Goal: Transaction & Acquisition: Purchase product/service

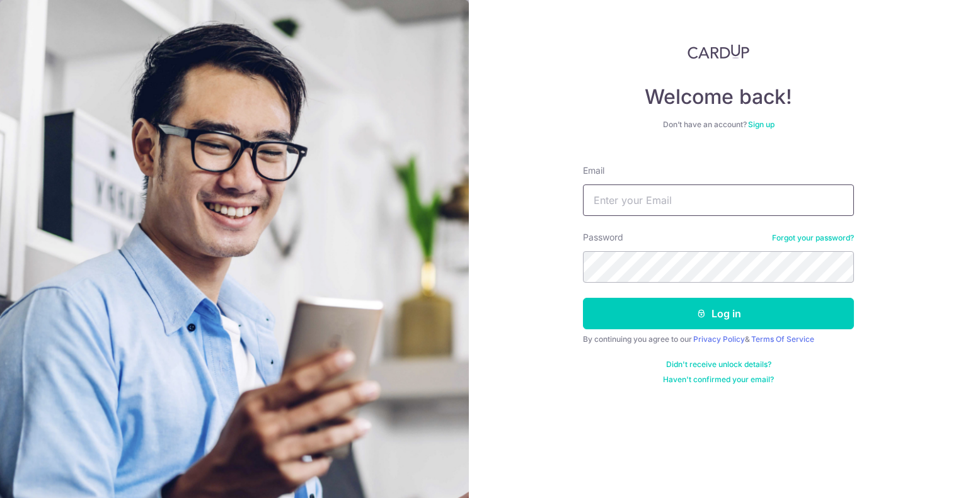
click at [648, 197] on input "Email" at bounding box center [718, 201] width 271 height 32
click at [440, 365] on img at bounding box center [234, 333] width 469 height 667
click at [654, 208] on input "Email" at bounding box center [718, 201] width 271 height 32
type input "[EMAIL_ADDRESS][DOMAIN_NAME]"
click at [667, 330] on form "Email thebusinesstailor@gmail.com Password Forgot your password? Log in By cont…" at bounding box center [718, 270] width 271 height 230
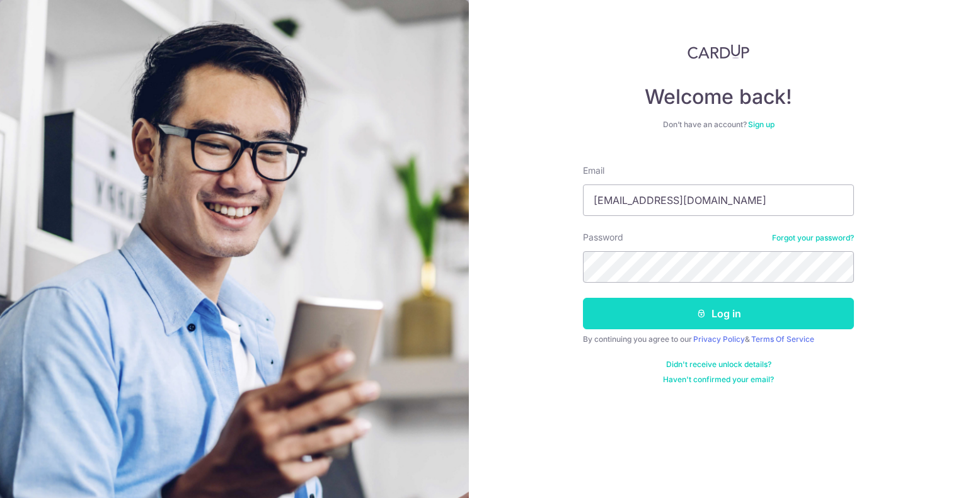
click at [667, 318] on button "Log in" at bounding box center [718, 314] width 271 height 32
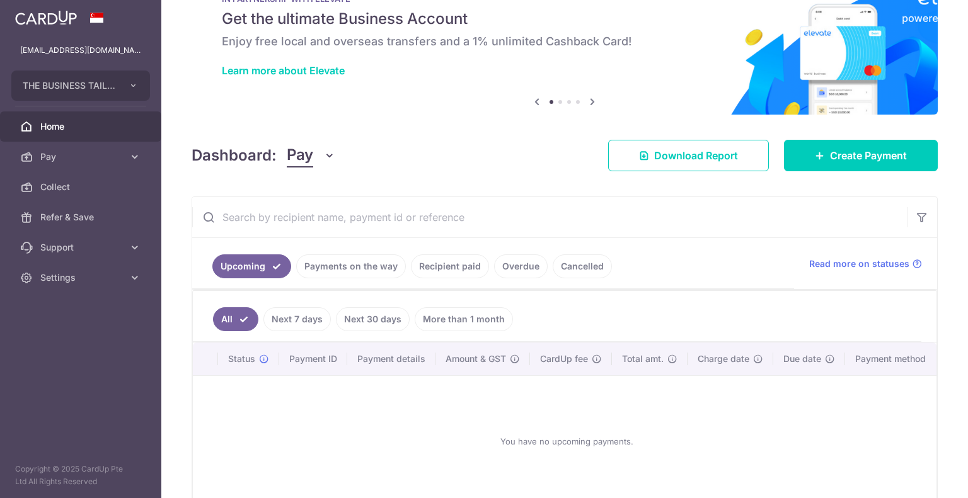
scroll to position [115, 0]
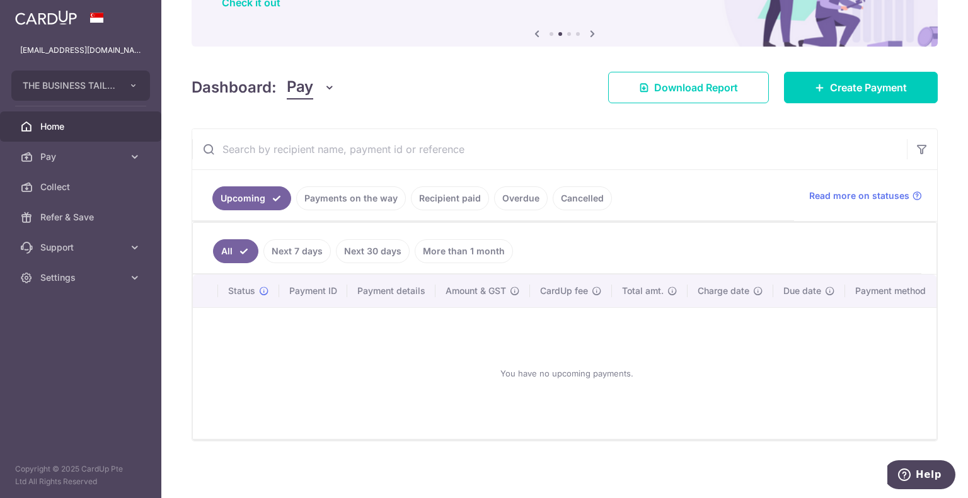
click at [331, 199] on link "Payments on the way" at bounding box center [351, 198] width 110 height 24
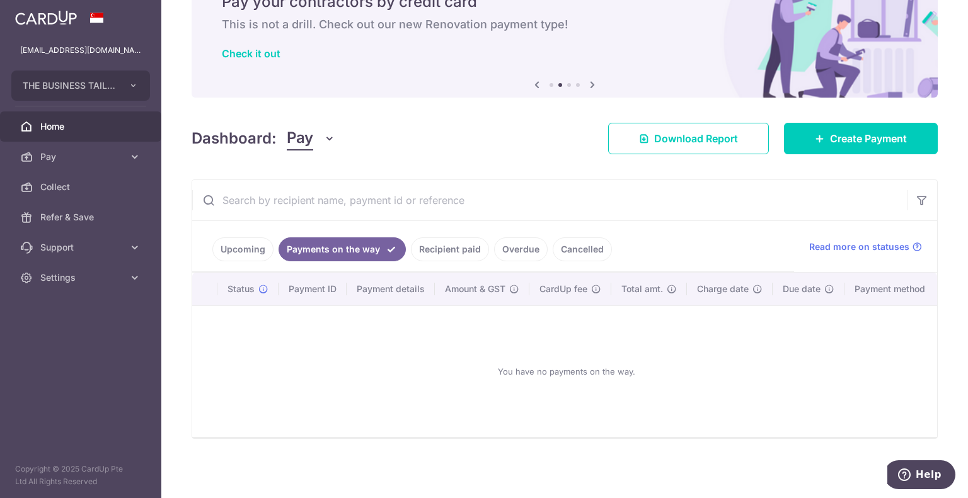
click at [442, 244] on link "Recipient paid" at bounding box center [450, 250] width 78 height 24
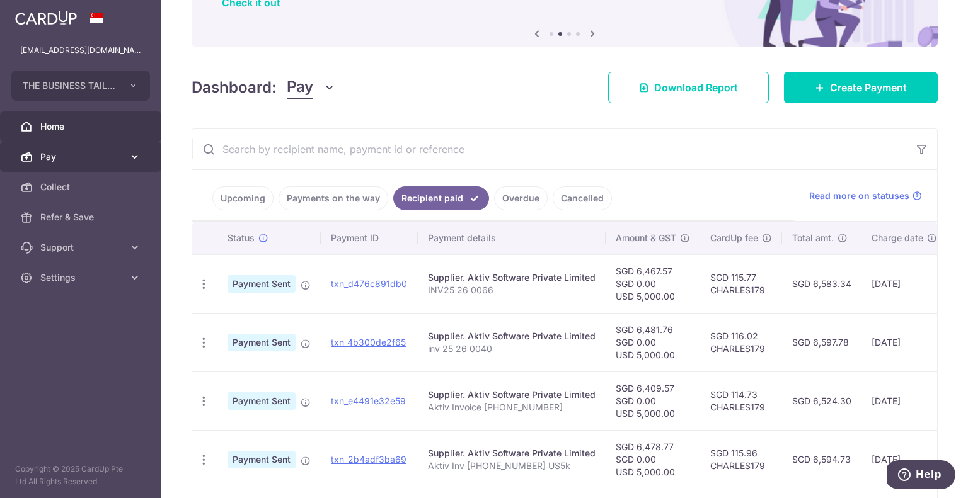
click at [132, 154] on icon at bounding box center [135, 157] width 13 height 13
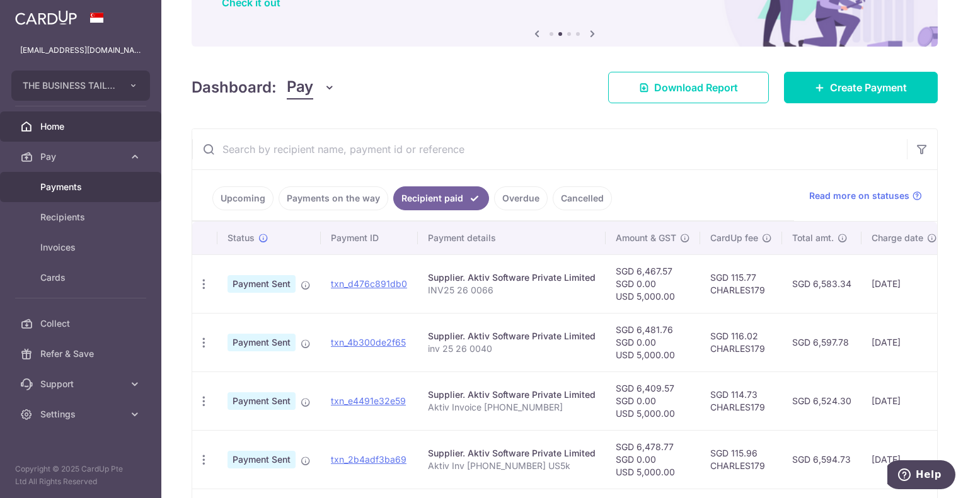
click at [79, 186] on span "Payments" at bounding box center [81, 187] width 83 height 13
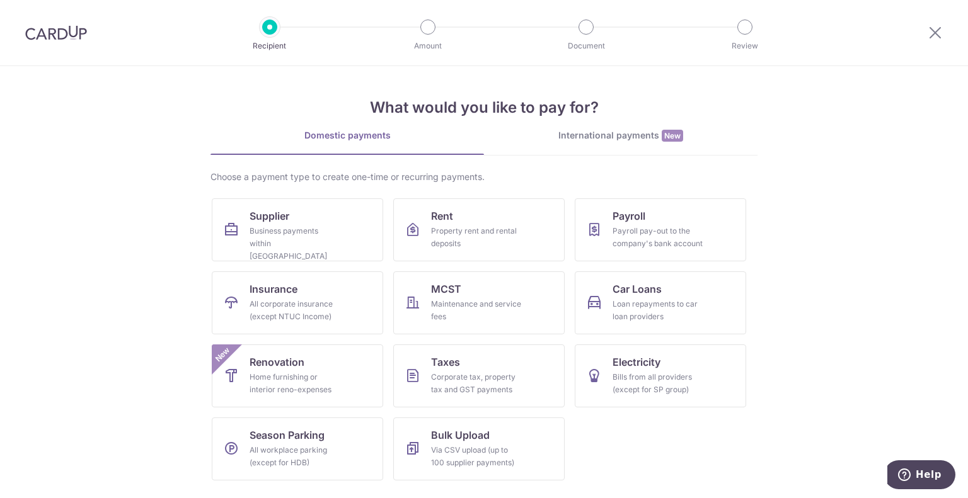
click at [610, 142] on link "International payments New" at bounding box center [620, 142] width 273 height 26
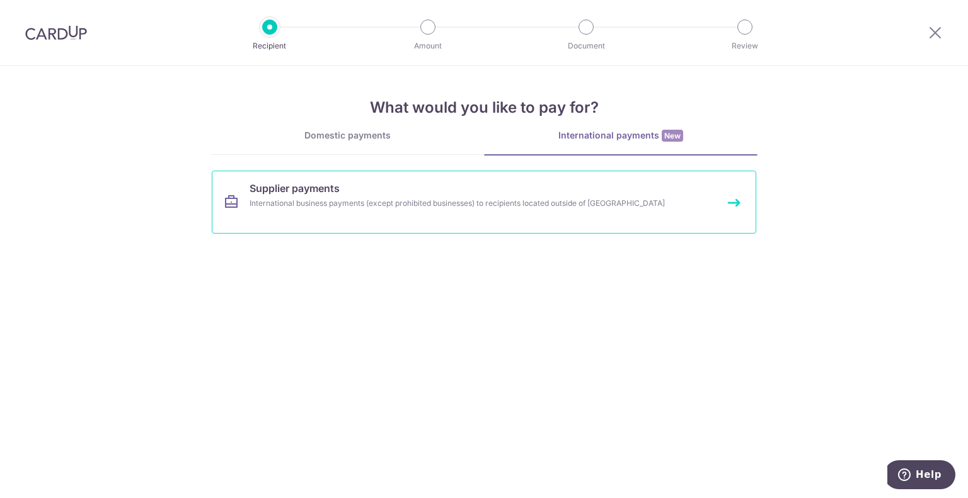
click at [306, 215] on link "Supplier payments International business payments (except prohibited businesses…" at bounding box center [484, 202] width 544 height 63
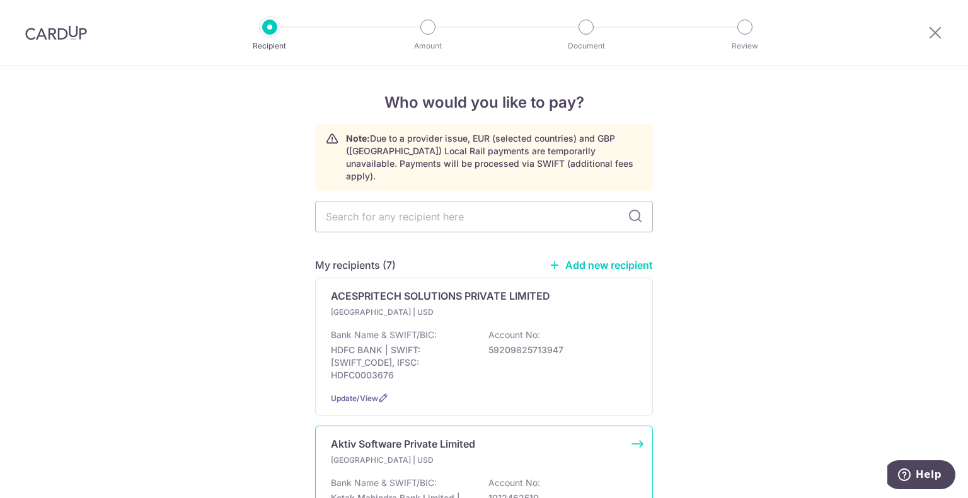
click at [409, 454] on div "India | USD Bank Name & SWIFT/BIC: Kotak Mahindra Bank Limited | SWIFT: KKBKINB…" at bounding box center [484, 492] width 306 height 76
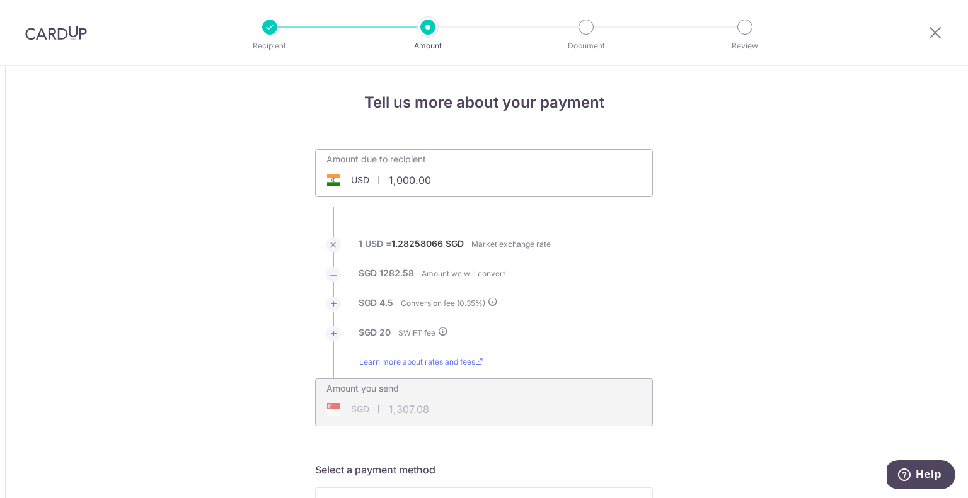
drag, startPoint x: 461, startPoint y: 180, endPoint x: 240, endPoint y: 177, distance: 220.5
type input "5,000.00"
type input "6,455.36"
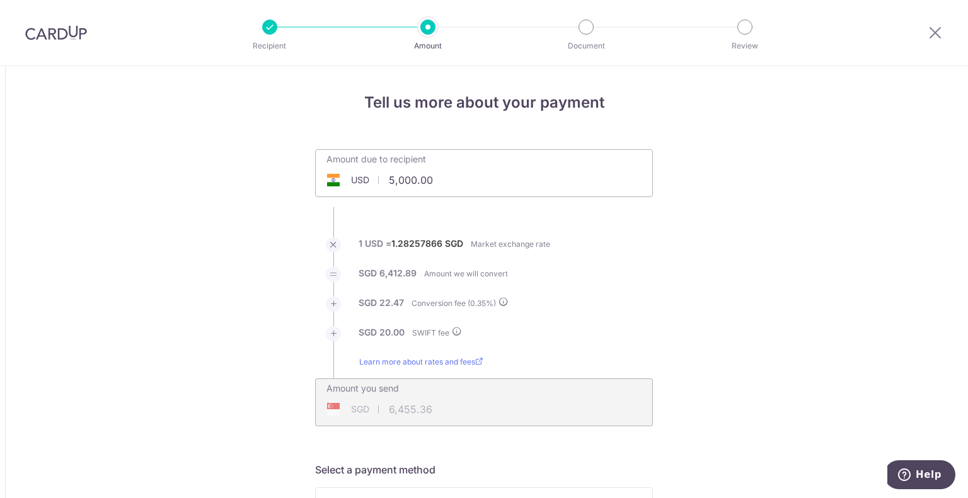
click at [430, 407] on div "SGD 6,455.36 6455.36" at bounding box center [403, 409] width 175 height 29
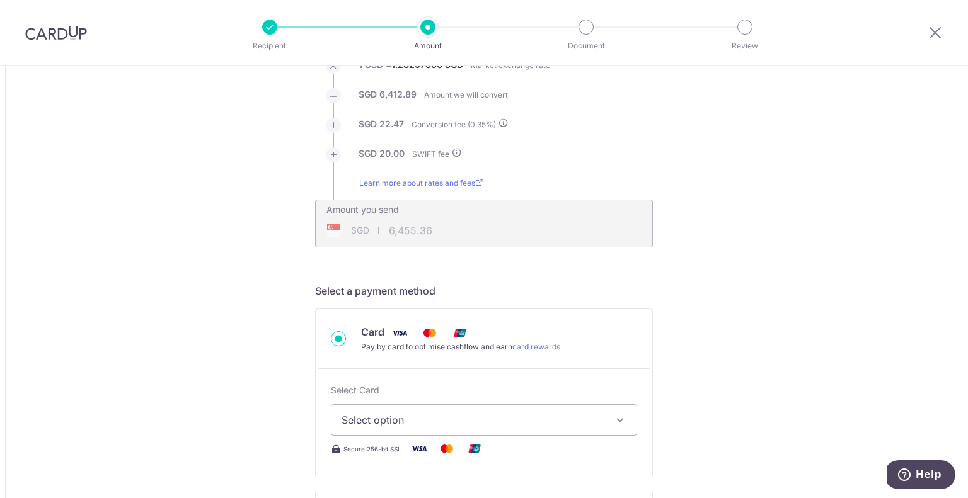
scroll to position [189, 0]
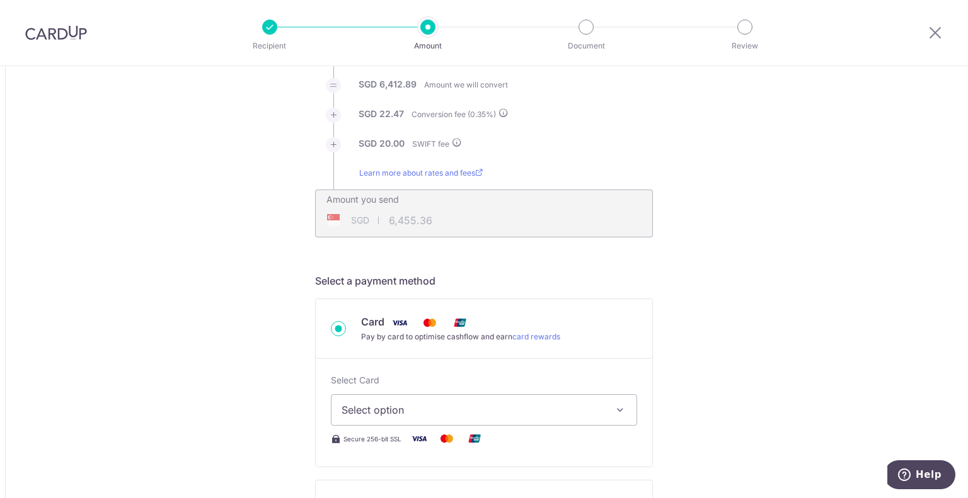
click at [396, 418] on button "Select option" at bounding box center [484, 410] width 306 height 32
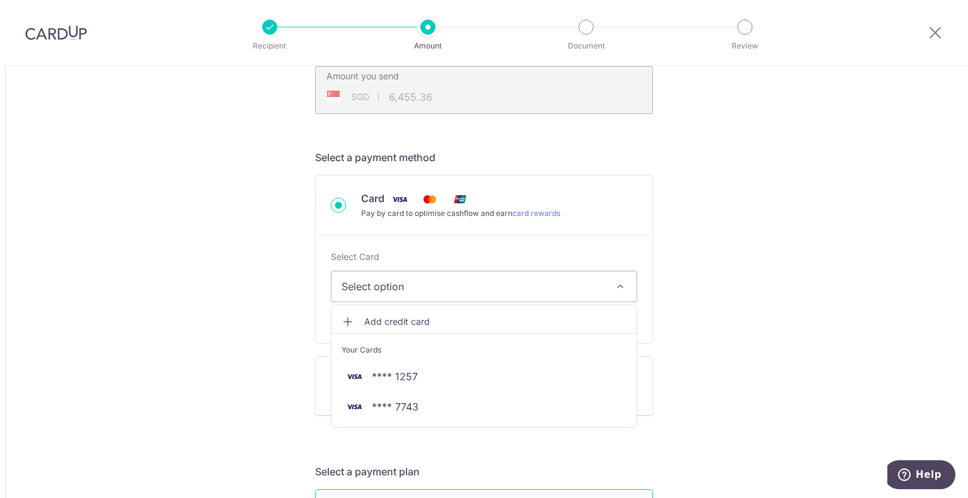
scroll to position [315, 0]
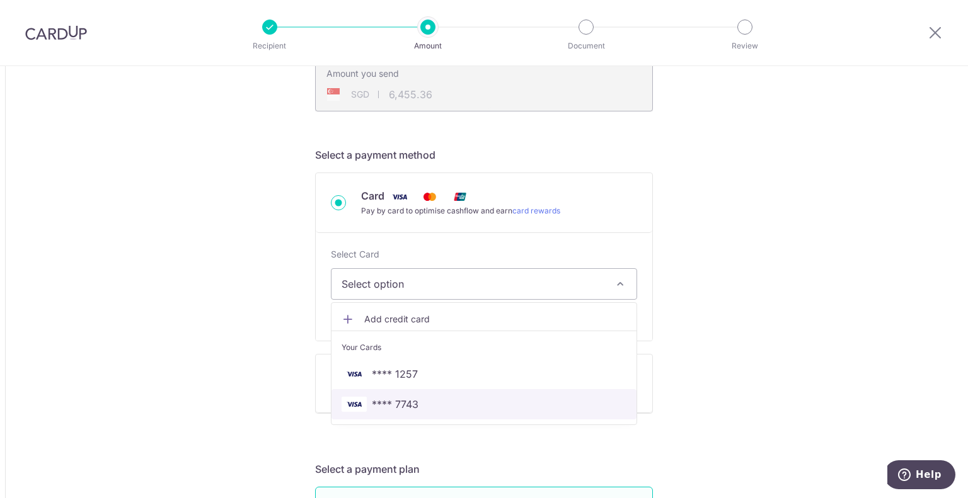
drag, startPoint x: 424, startPoint y: 399, endPoint x: 386, endPoint y: 393, distance: 38.2
click at [424, 399] on span "**** 7743" at bounding box center [483, 404] width 285 height 15
type input "5,000.00"
type input "6,455.18"
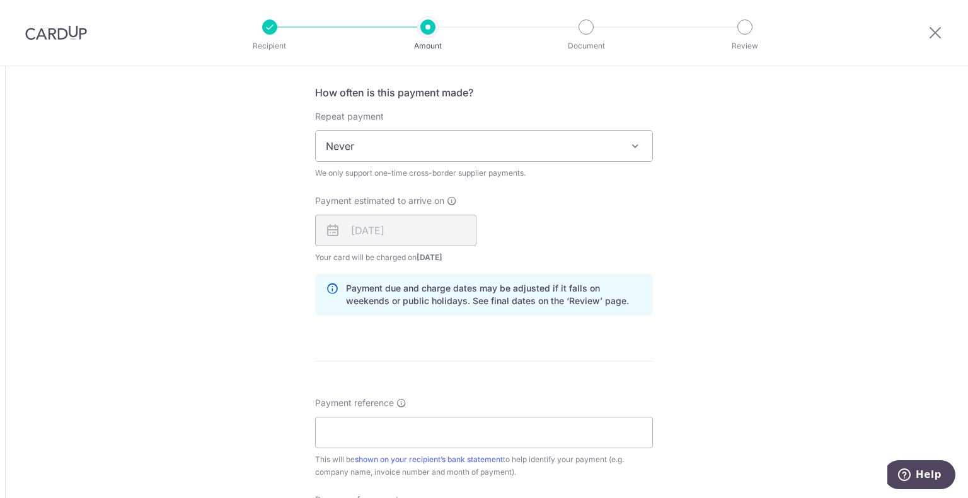
scroll to position [882, 0]
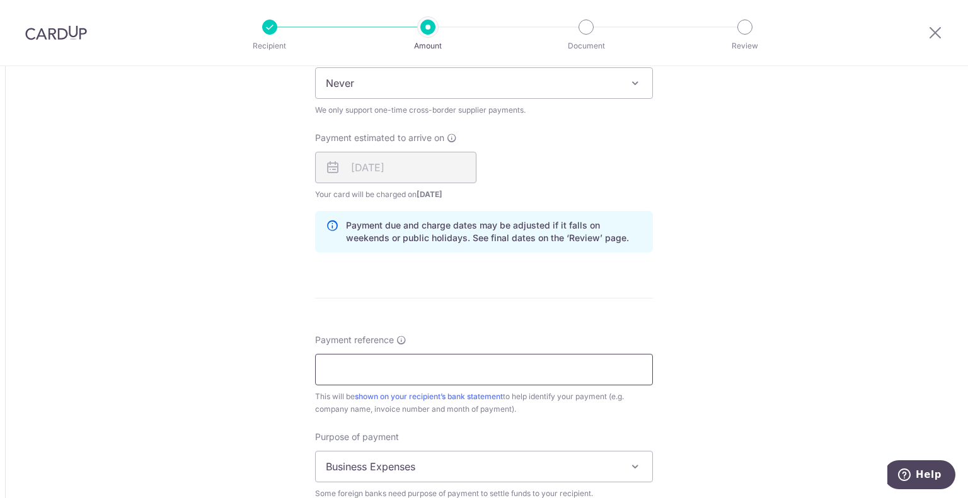
click at [380, 372] on input "Payment reference" at bounding box center [484, 370] width 338 height 32
paste input "INV/25-26/0089"
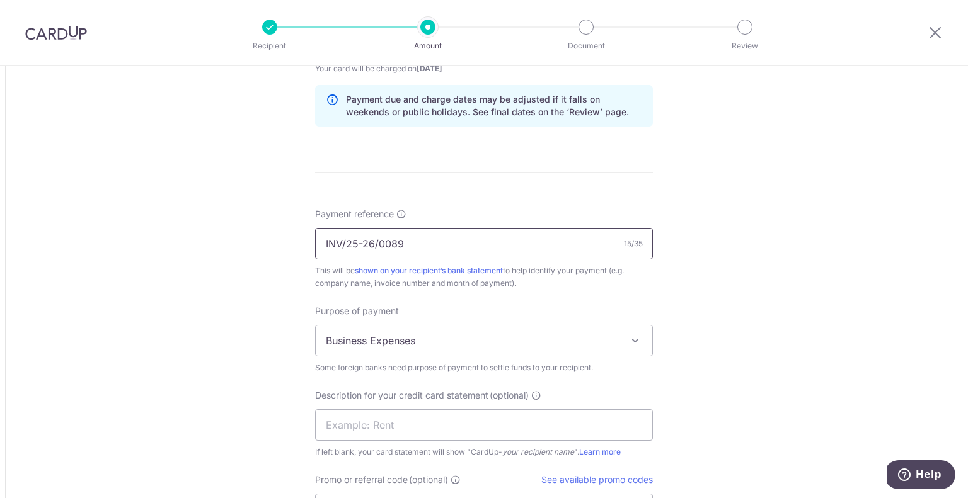
scroll to position [1197, 0]
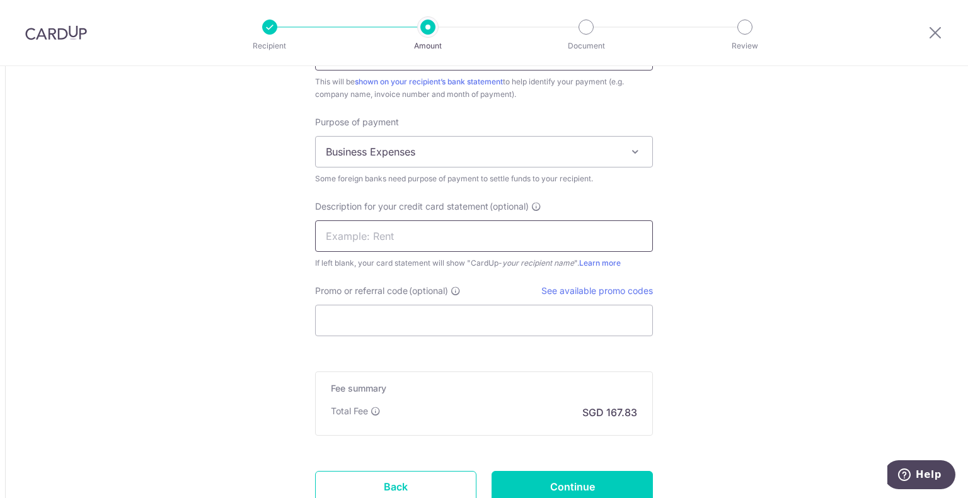
type input "INV/25-26/0089"
click at [341, 233] on input "text" at bounding box center [484, 237] width 338 height 32
click at [336, 228] on input "text" at bounding box center [484, 237] width 338 height 32
type input "manpower supply"
click at [429, 322] on input "Promo or referral code (optional)" at bounding box center [484, 321] width 338 height 32
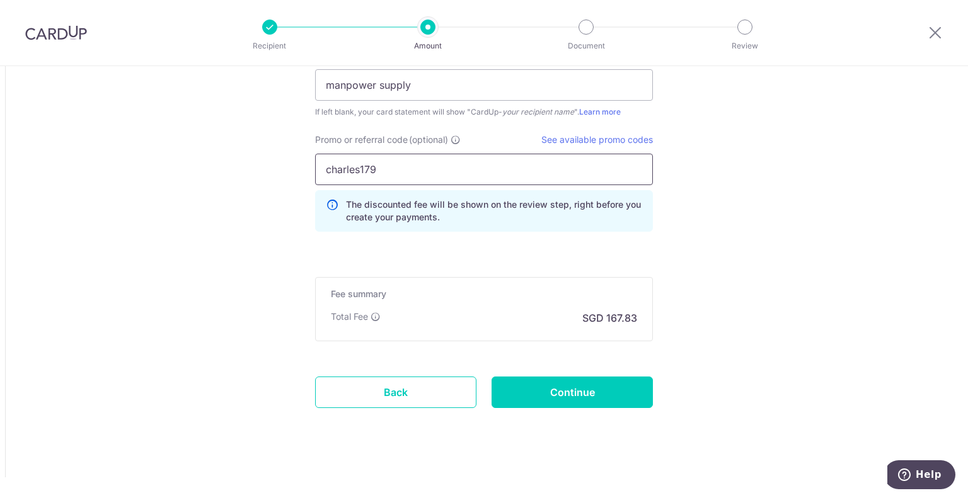
scroll to position [1350, 0]
type input "charles179"
click at [577, 383] on input "Continue" at bounding box center [571, 392] width 161 height 32
type input "Create Schedule"
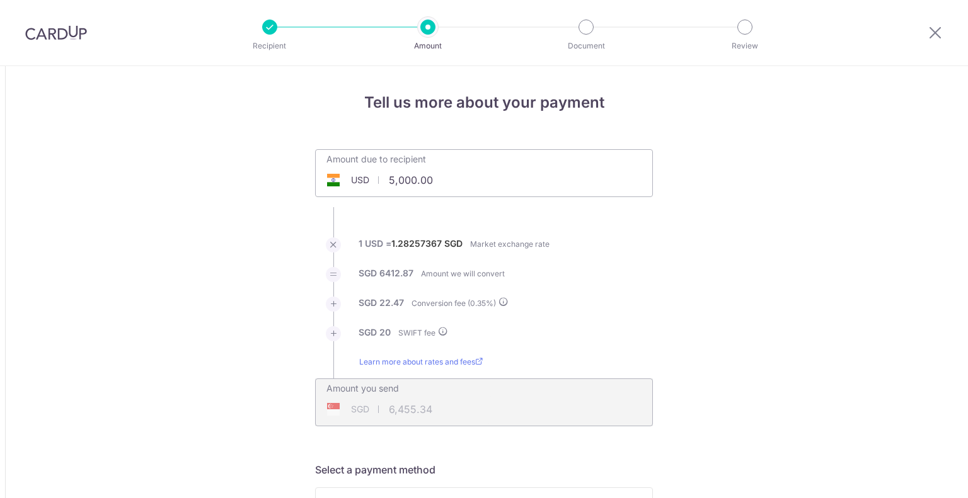
scroll to position [1367, 0]
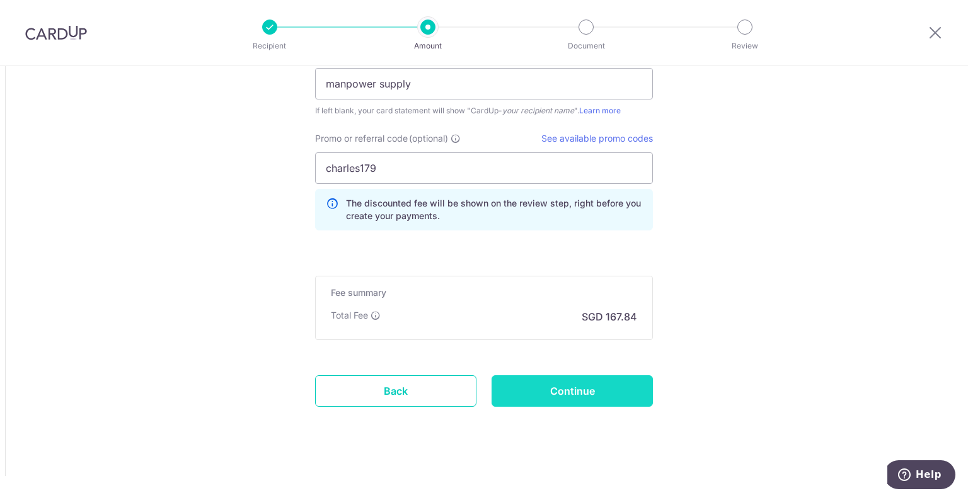
click at [593, 394] on input "Continue" at bounding box center [571, 392] width 161 height 32
type input "Create Schedule"
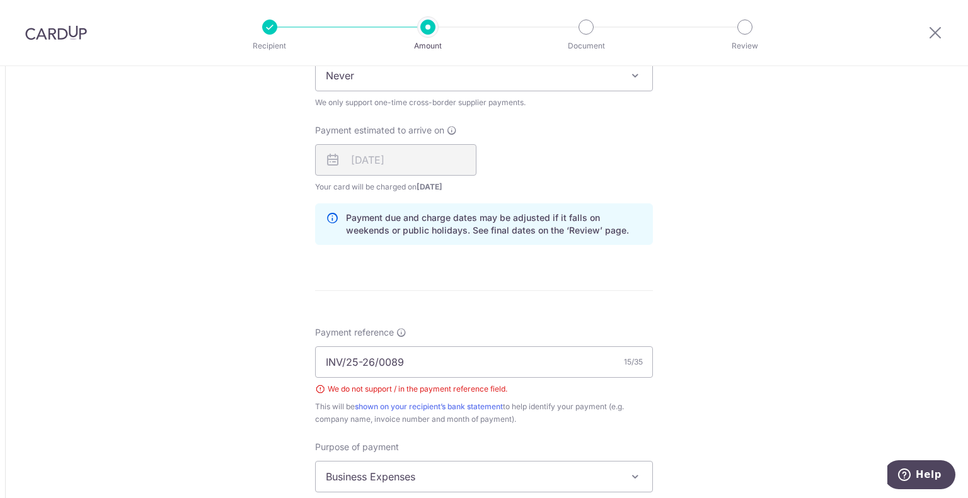
scroll to position [1016, 0]
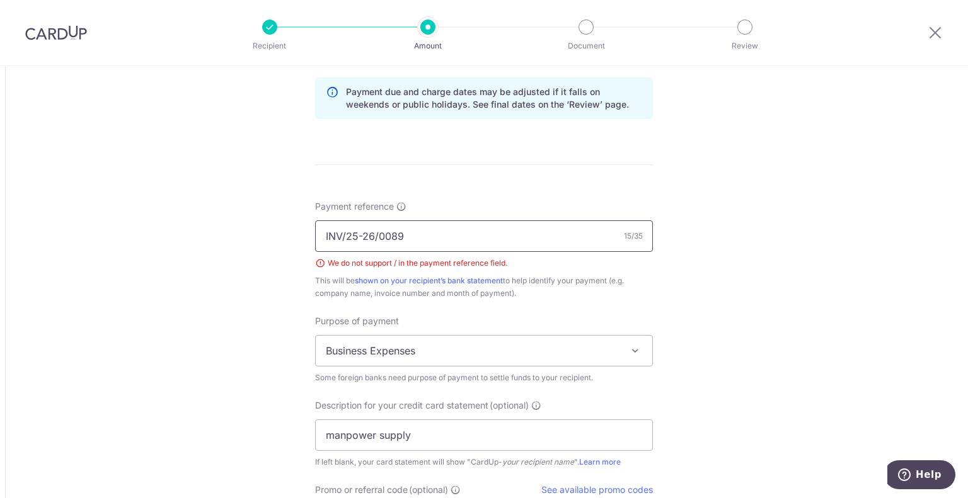
click at [379, 236] on input "INV/25-26/0089" at bounding box center [484, 237] width 338 height 32
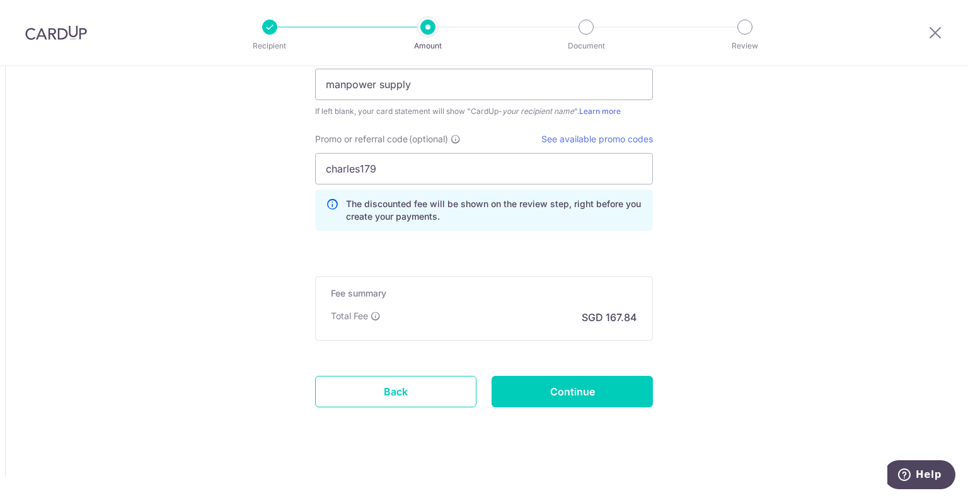
scroll to position [1367, 0]
type input "INV2520089"
click at [586, 395] on input "Continue" at bounding box center [571, 392] width 161 height 32
type input "Create Schedule"
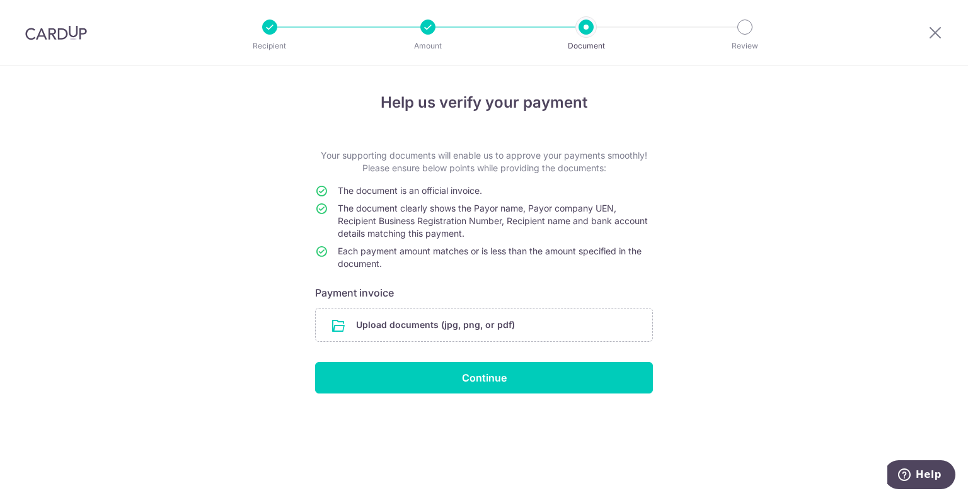
click at [73, 254] on div "Help us verify your payment Your supporting documents will enable us to approve…" at bounding box center [484, 282] width 968 height 432
click at [408, 302] on form "Your supporting documents will enable us to approve your payments smoothly! Ple…" at bounding box center [484, 271] width 338 height 244
click at [416, 319] on input "file" at bounding box center [484, 325] width 336 height 33
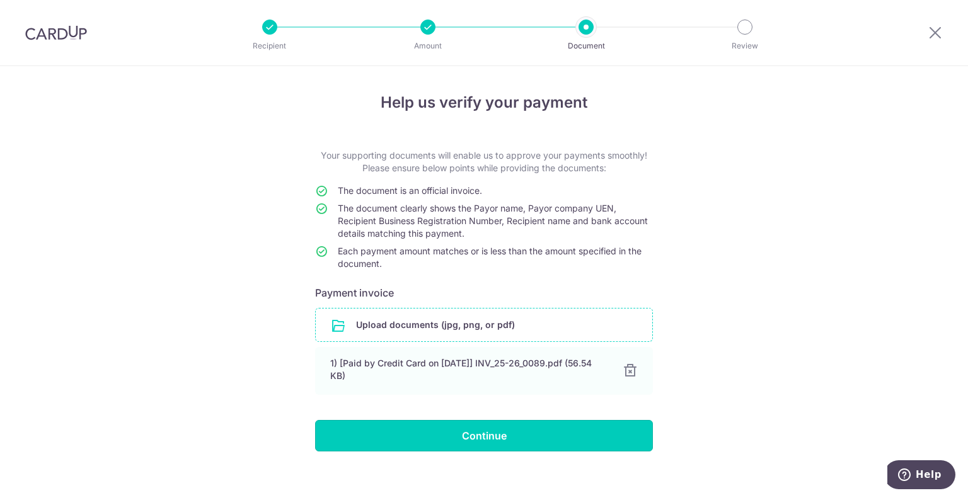
click at [479, 435] on input "Continue" at bounding box center [484, 436] width 338 height 32
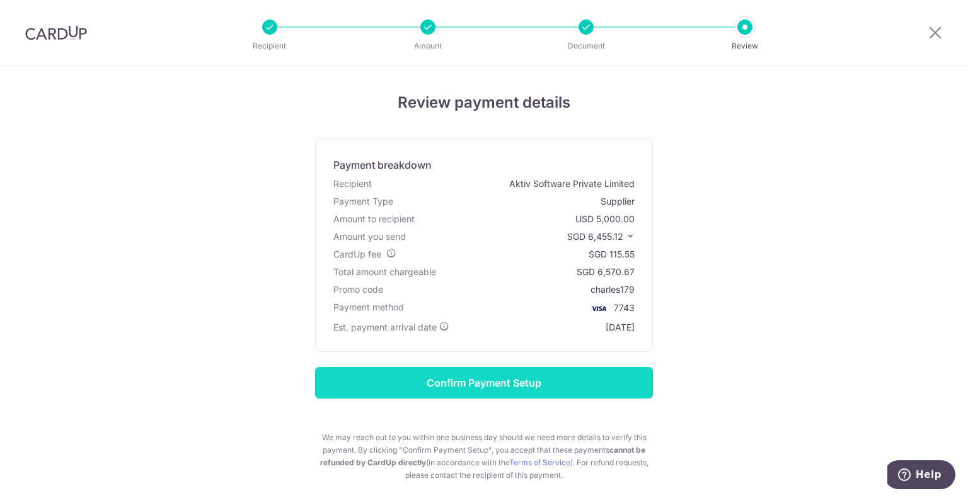
click at [554, 392] on input "Confirm Payment Setup" at bounding box center [484, 383] width 338 height 32
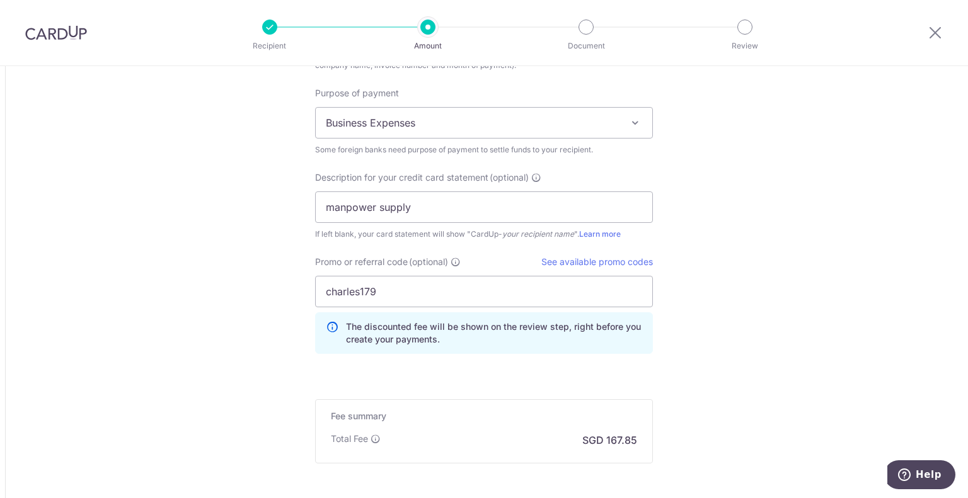
scroll to position [1401, 0]
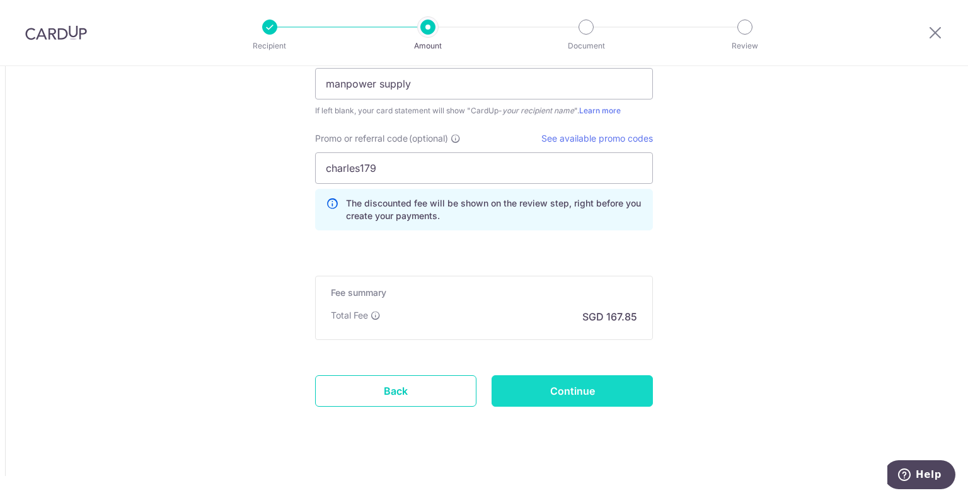
click at [605, 396] on input "Continue" at bounding box center [571, 392] width 161 height 32
type input "Update Schedule"
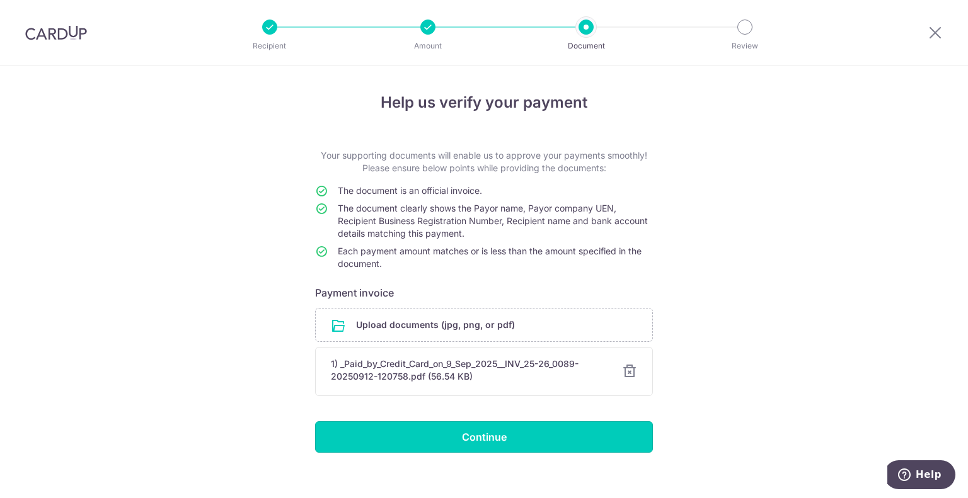
click at [539, 442] on input "Continue" at bounding box center [484, 437] width 338 height 32
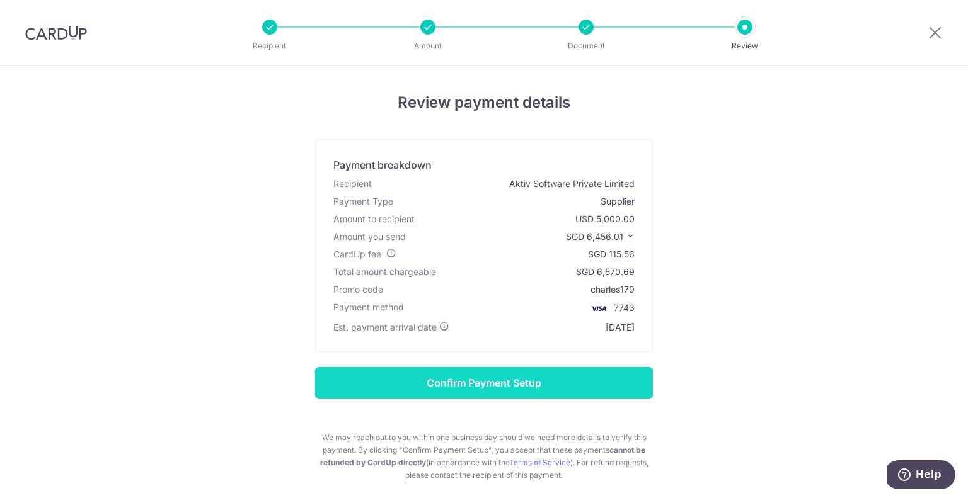
click at [515, 377] on input "Confirm Payment Setup" at bounding box center [484, 383] width 338 height 32
